Goal: Transaction & Acquisition: Obtain resource

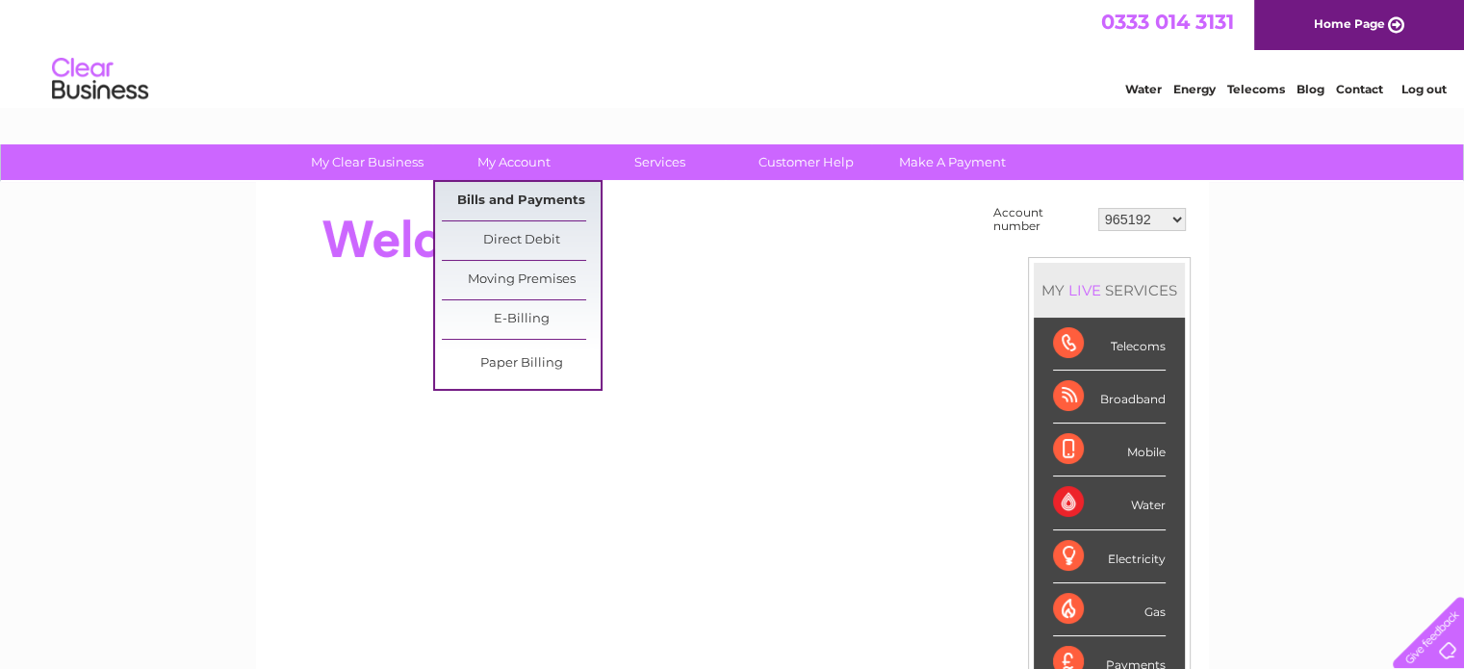
click at [541, 186] on link "Bills and Payments" at bounding box center [521, 201] width 159 height 39
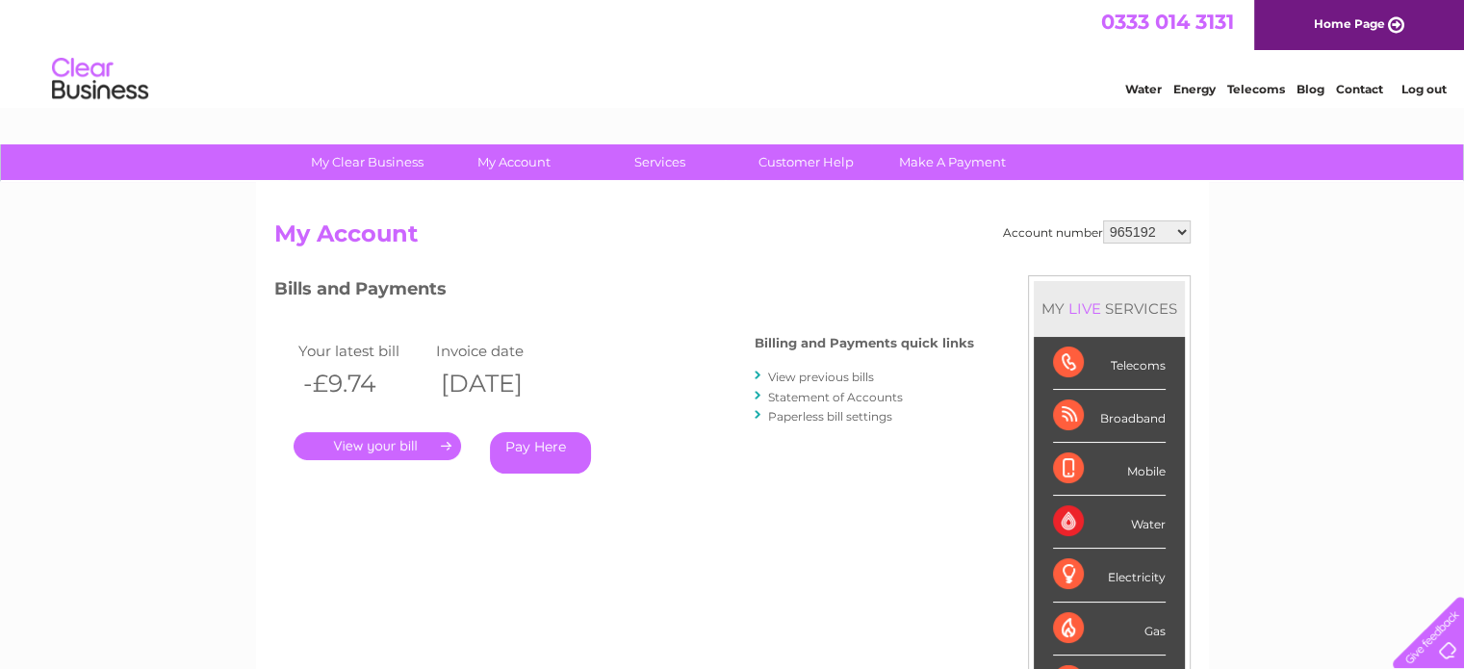
click at [0, 427] on div "My Clear Business Login Details My Details My Preferences Link Account My Accou…" at bounding box center [732, 646] width 1464 height 1004
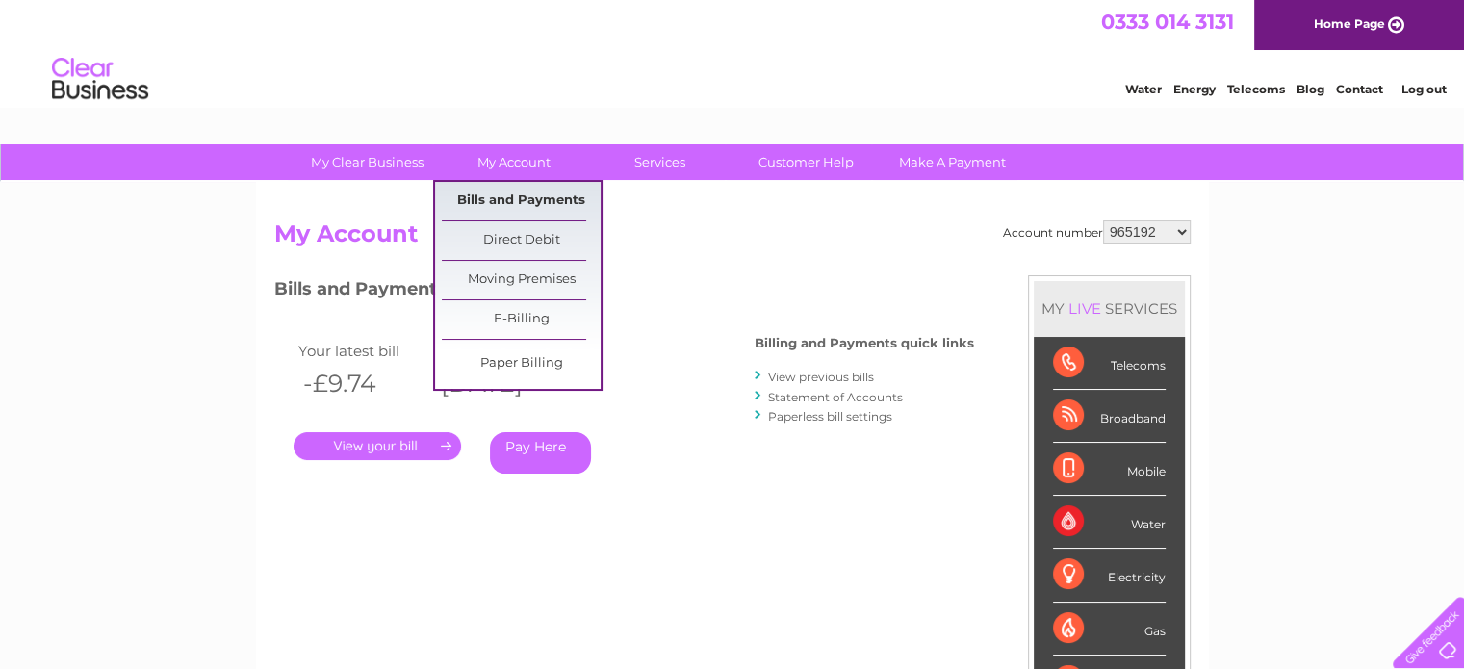
click at [523, 202] on link "Bills and Payments" at bounding box center [521, 201] width 159 height 39
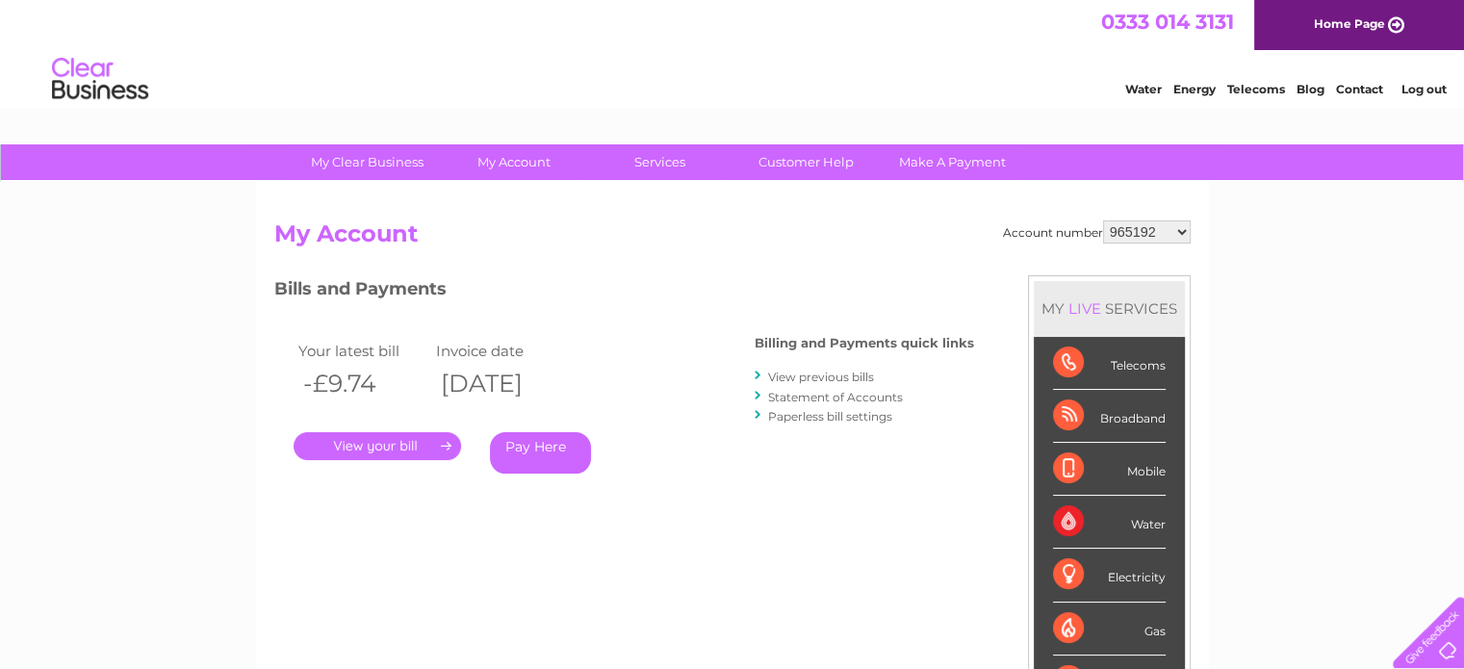
click at [1152, 229] on select "965192 965193 966655 966660 966661 971377 976181 996293 1122677 1124276 1127927…" at bounding box center [1147, 231] width 88 height 23
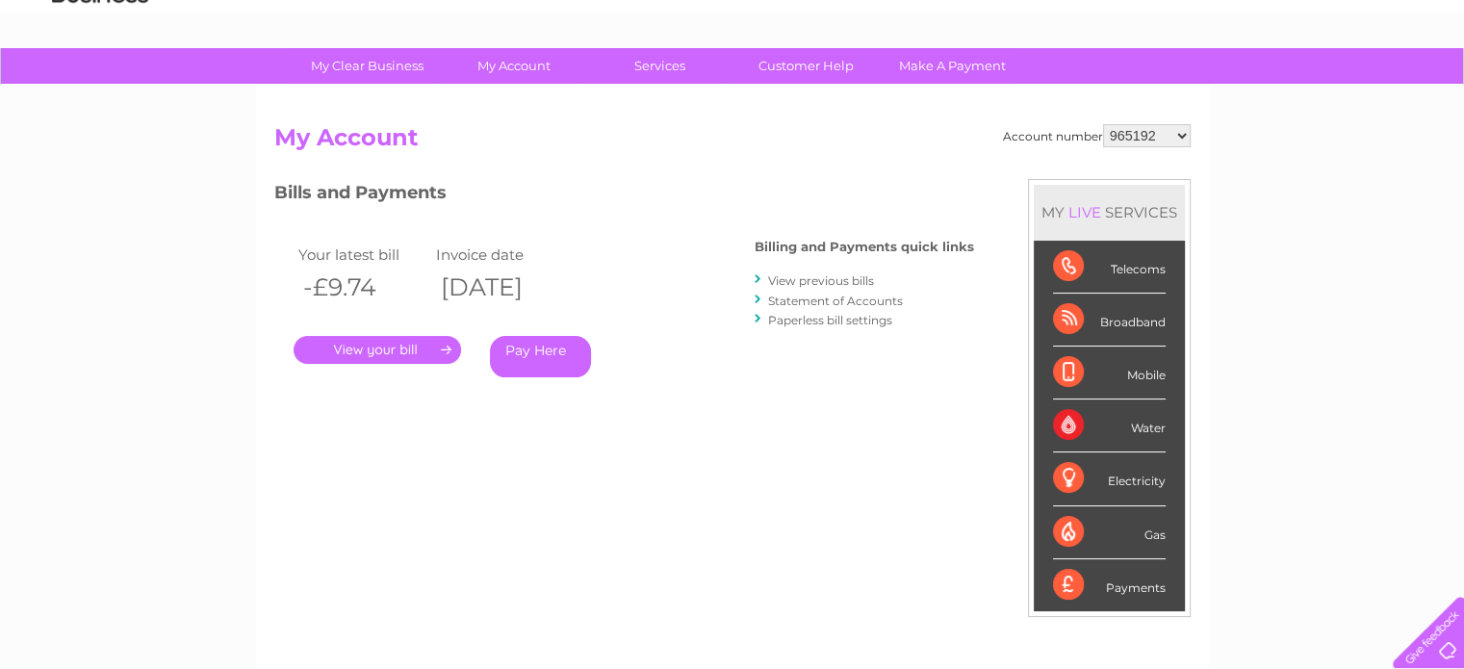
click at [1181, 142] on select "965192 965193 966655 966660 966661 971377 976181 996293 1122677 1124276 1127927…" at bounding box center [1147, 135] width 88 height 23
select select "30290865"
click at [1103, 124] on select "965192 965193 966655 966660 966661 971377 976181 996293 1122677 1124276 1127927…" at bounding box center [1147, 135] width 88 height 23
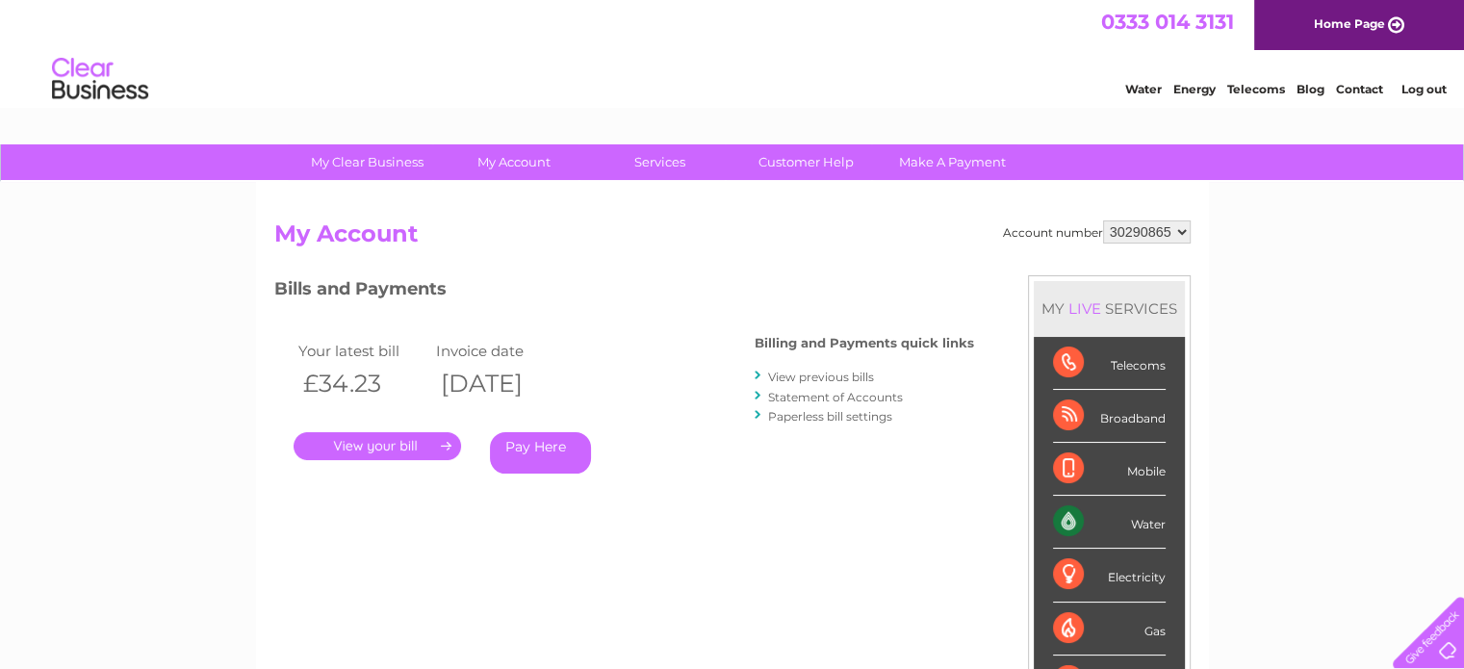
click at [357, 454] on link "." at bounding box center [378, 446] width 168 height 28
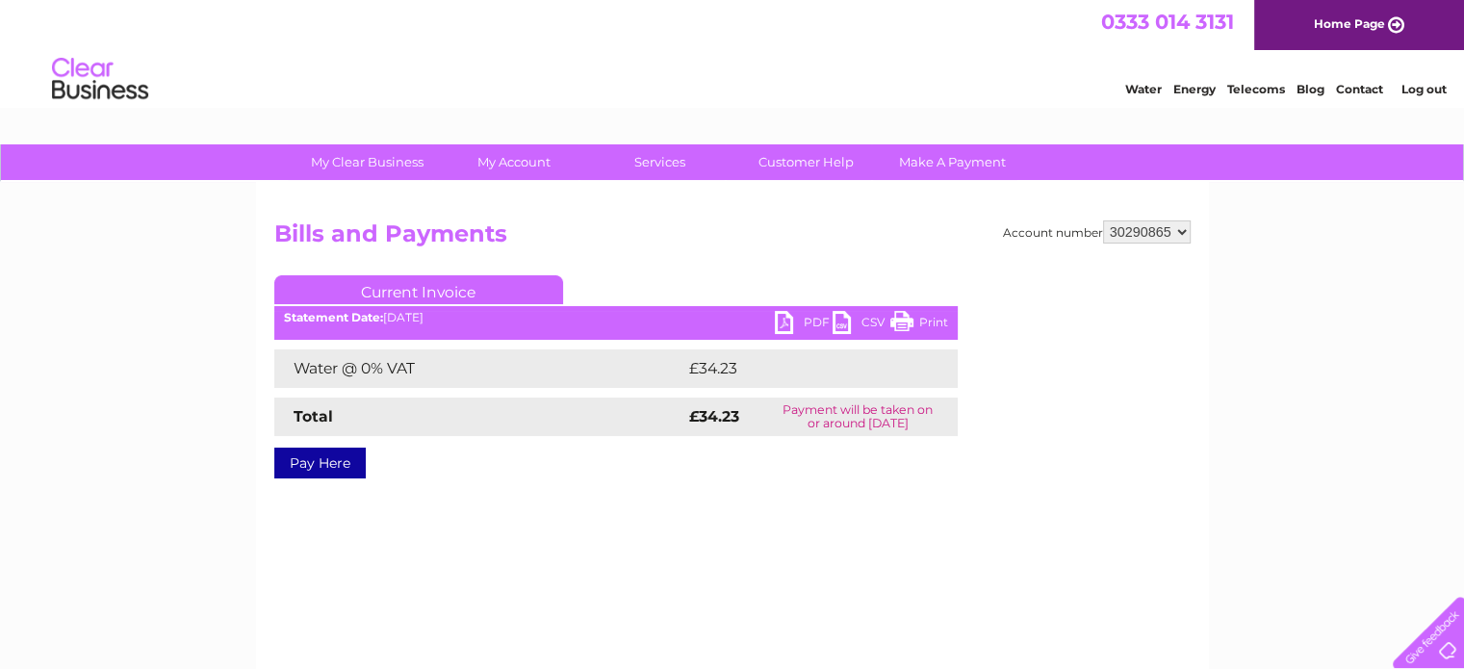
click at [796, 334] on link "PDF" at bounding box center [804, 325] width 58 height 28
